Goal: Find specific page/section: Locate a particular part of the current website

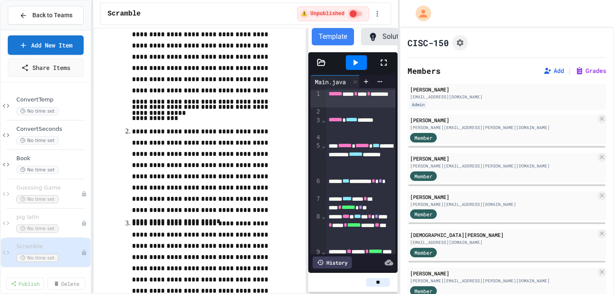
scroll to position [179, 0]
